Goal: Task Accomplishment & Management: Manage account settings

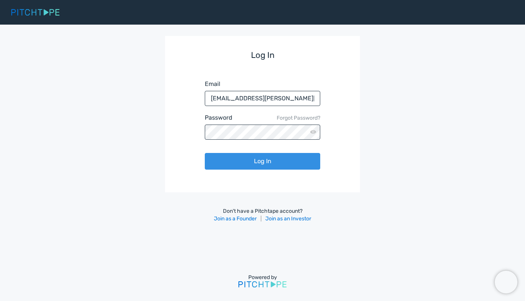
click at [273, 159] on button "Log In" at bounding box center [263, 161] width 116 height 17
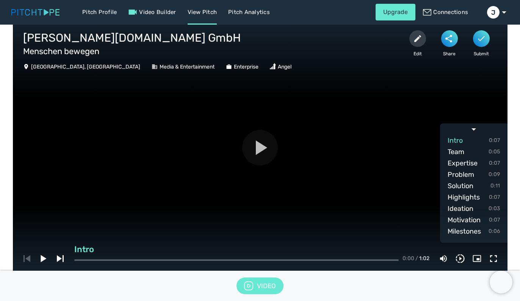
click at [256, 145] on icon "button" at bounding box center [261, 148] width 11 height 14
click at [492, 259] on icon "button" at bounding box center [493, 258] width 9 height 9
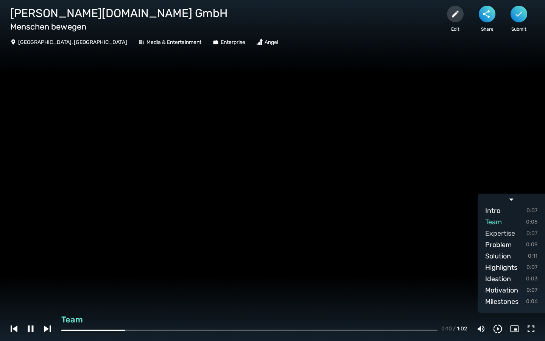
click at [504, 233] on span "Expertise" at bounding box center [501, 233] width 30 height 11
click at [501, 244] on span "Problem" at bounding box center [499, 244] width 27 height 11
click at [502, 255] on span "Solution" at bounding box center [499, 256] width 26 height 11
click at [503, 274] on span "Ideation" at bounding box center [499, 278] width 26 height 11
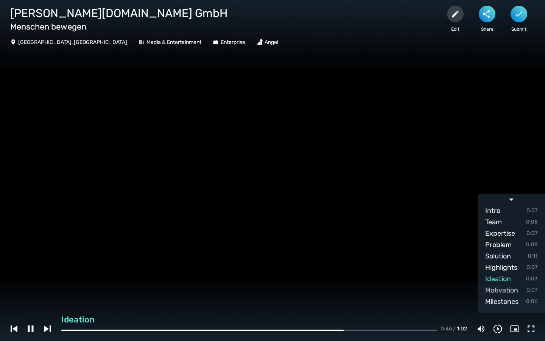
click at [501, 288] on span "Motivation" at bounding box center [502, 290] width 33 height 11
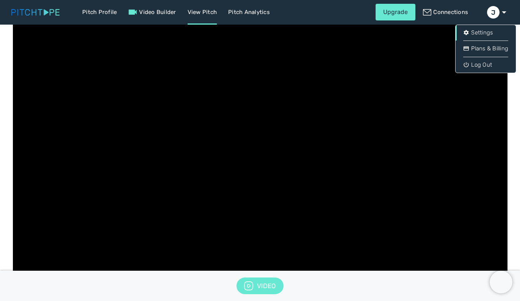
click at [482, 32] on link "Settings" at bounding box center [485, 33] width 60 height 16
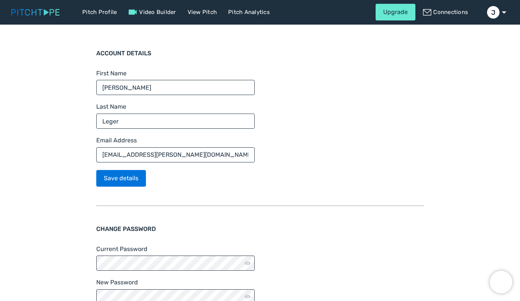
scroll to position [59, 0]
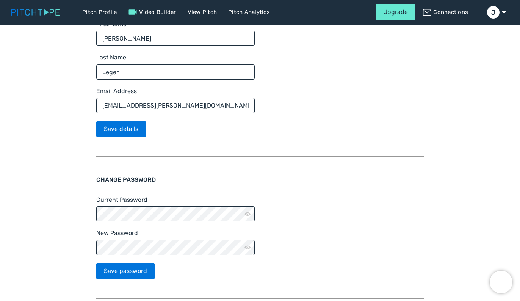
click at [233, 269] on div "Save password" at bounding box center [175, 271] width 158 height 17
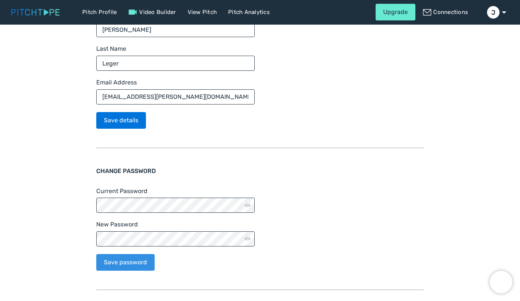
click at [140, 259] on button "Save password" at bounding box center [125, 262] width 58 height 17
